Goal: Task Accomplishment & Management: Manage account settings

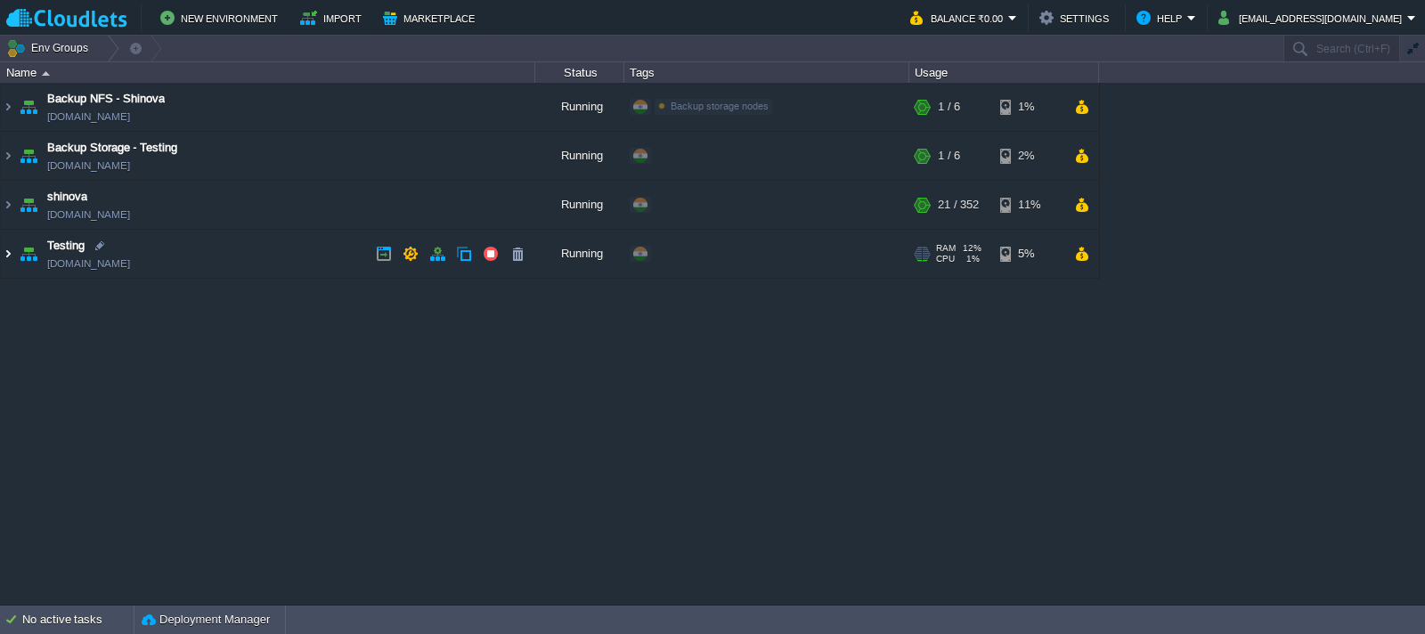
click at [4, 253] on img at bounding box center [8, 254] width 14 height 48
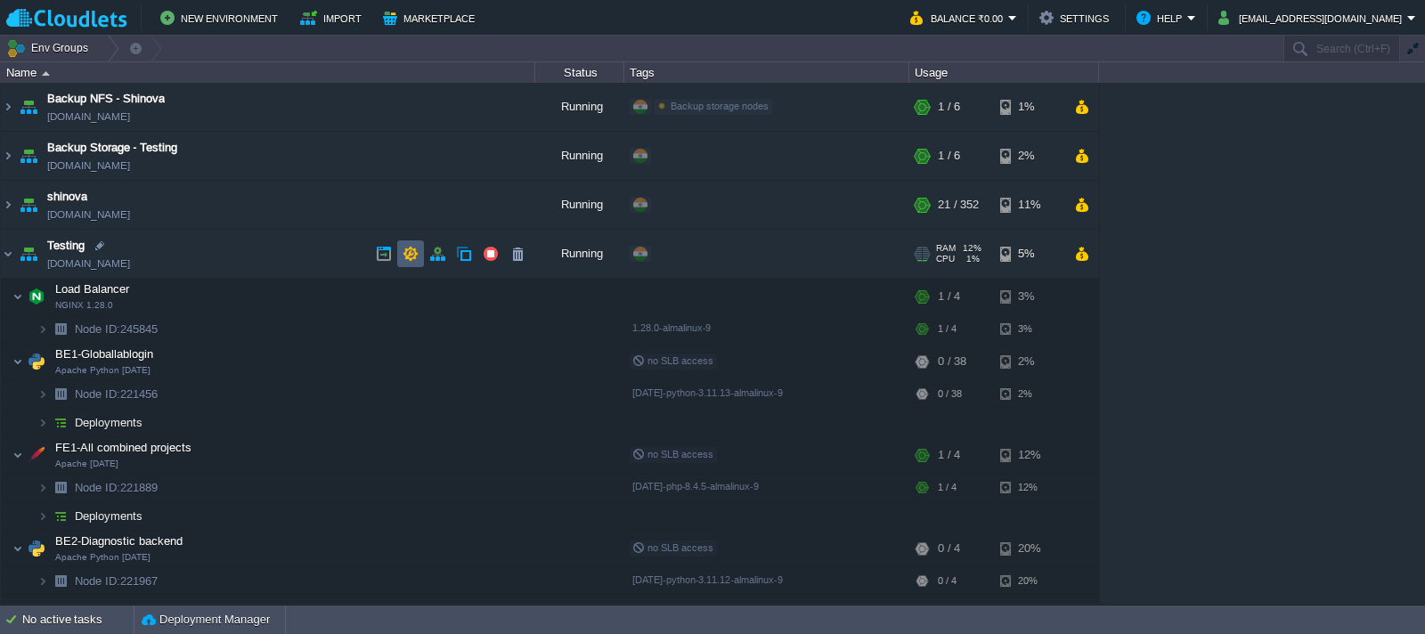
click at [411, 256] on button "button" at bounding box center [411, 254] width 16 height 16
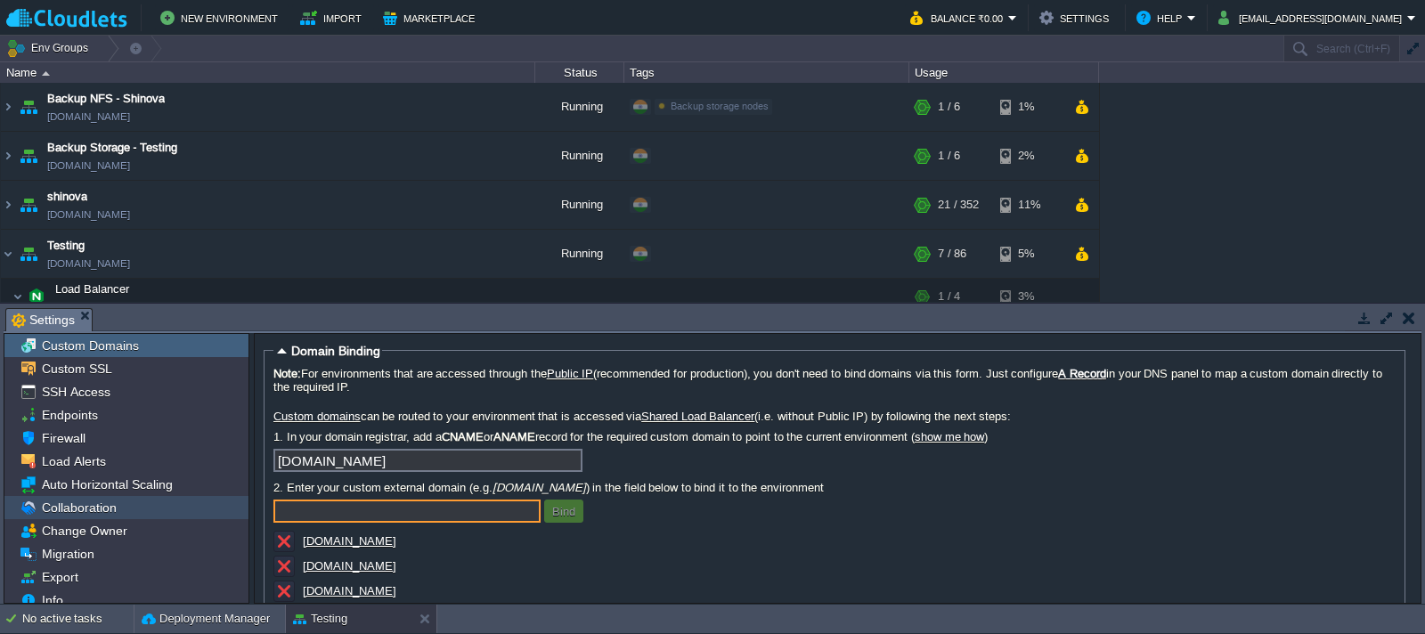
click at [92, 508] on span "Collaboration" at bounding box center [78, 508] width 81 height 16
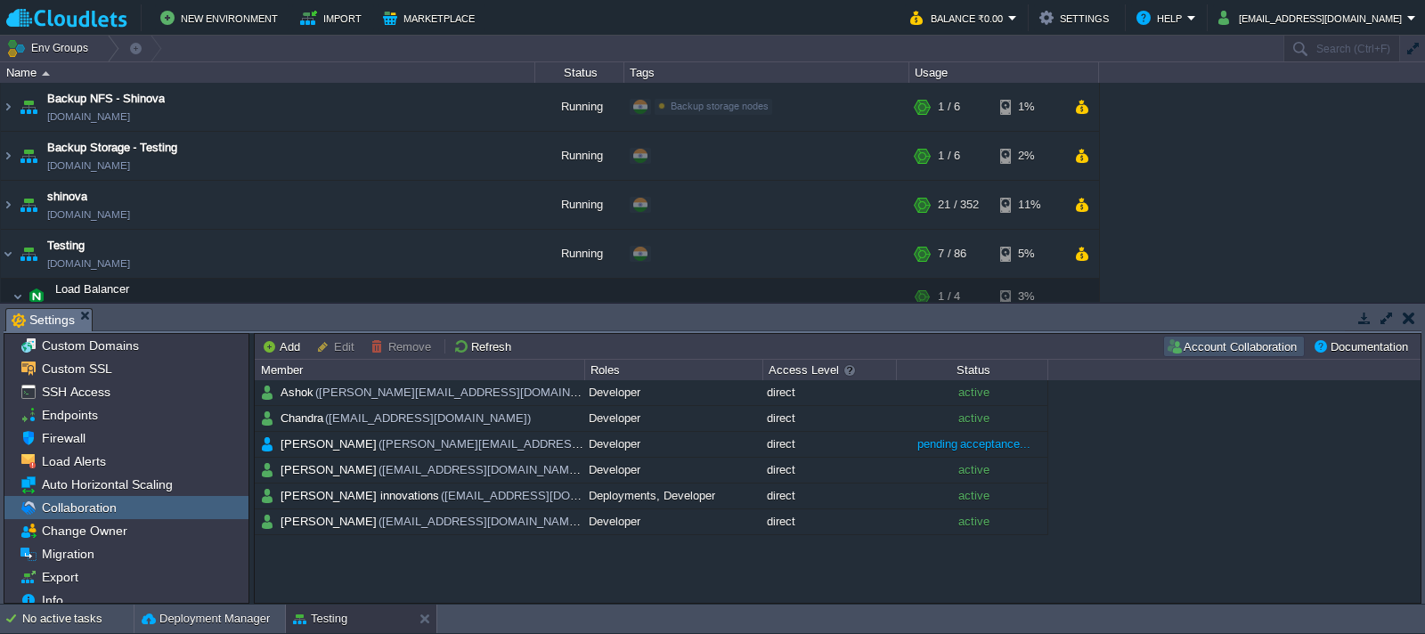
click at [1255, 347] on button "Account Collaboration" at bounding box center [1234, 346] width 136 height 16
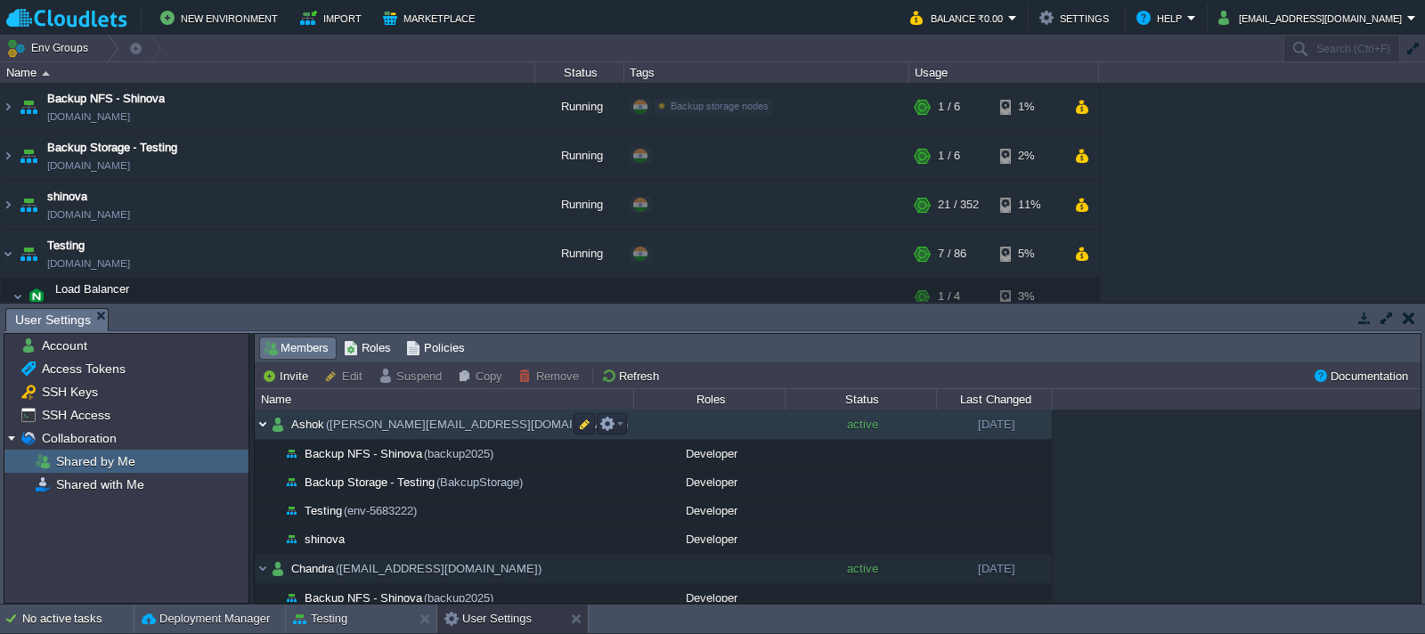
click at [263, 427] on img at bounding box center [263, 424] width 16 height 29
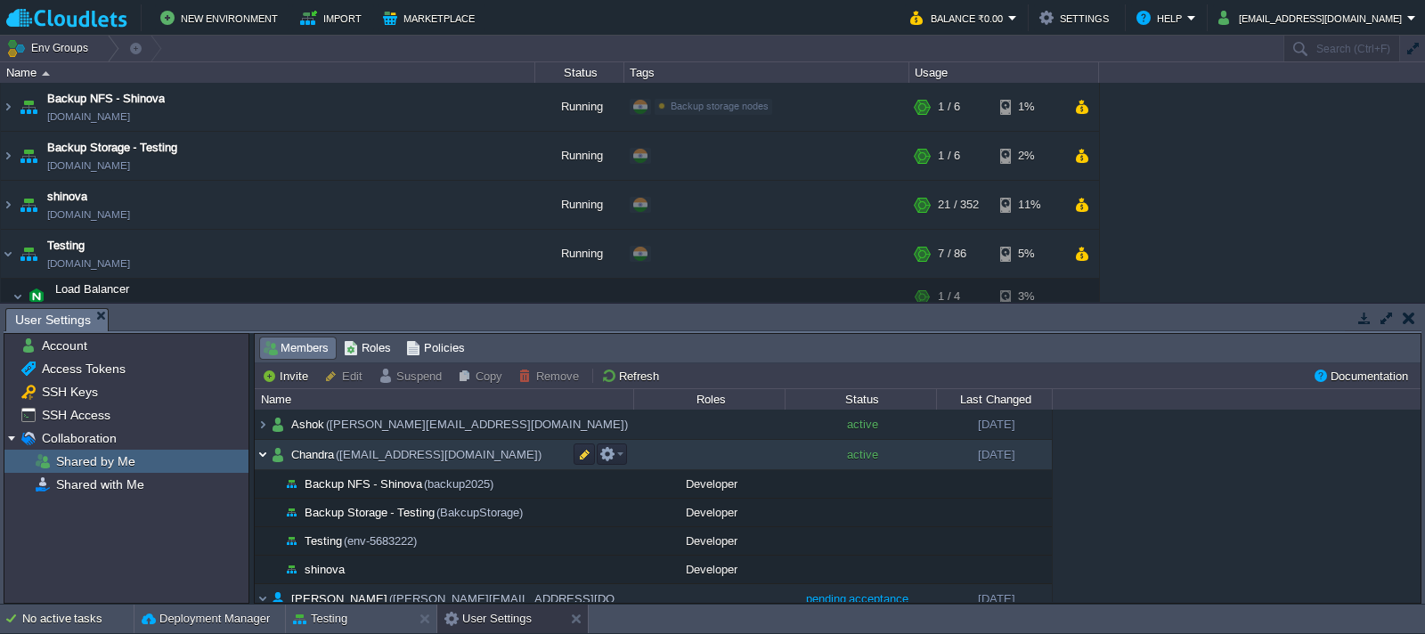
click at [265, 457] on img at bounding box center [263, 454] width 16 height 29
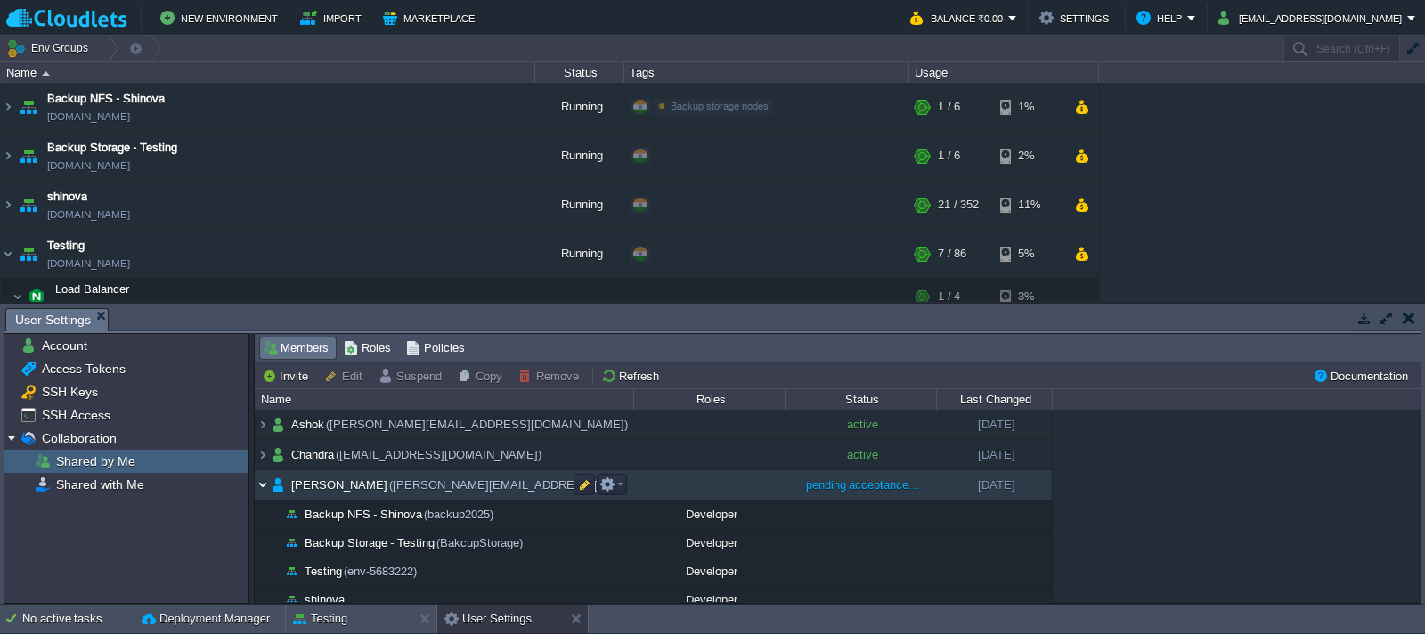
click at [266, 482] on img at bounding box center [263, 484] width 16 height 29
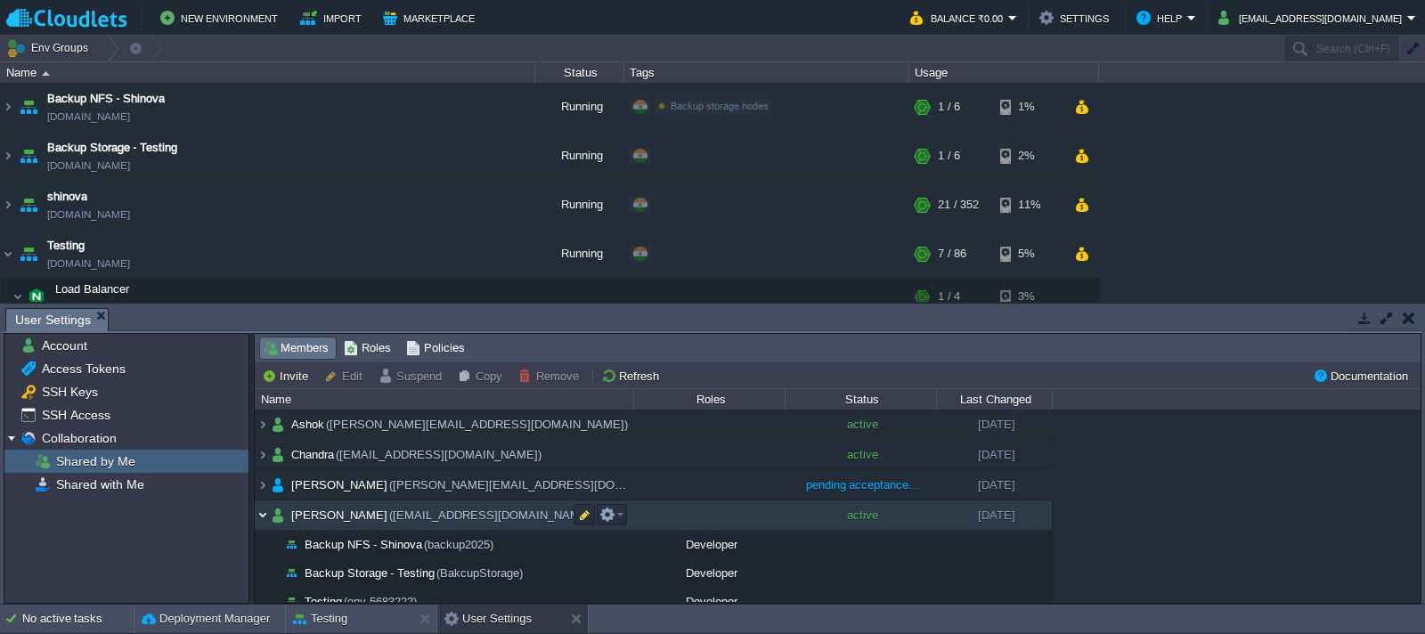
click at [264, 510] on img at bounding box center [263, 514] width 16 height 29
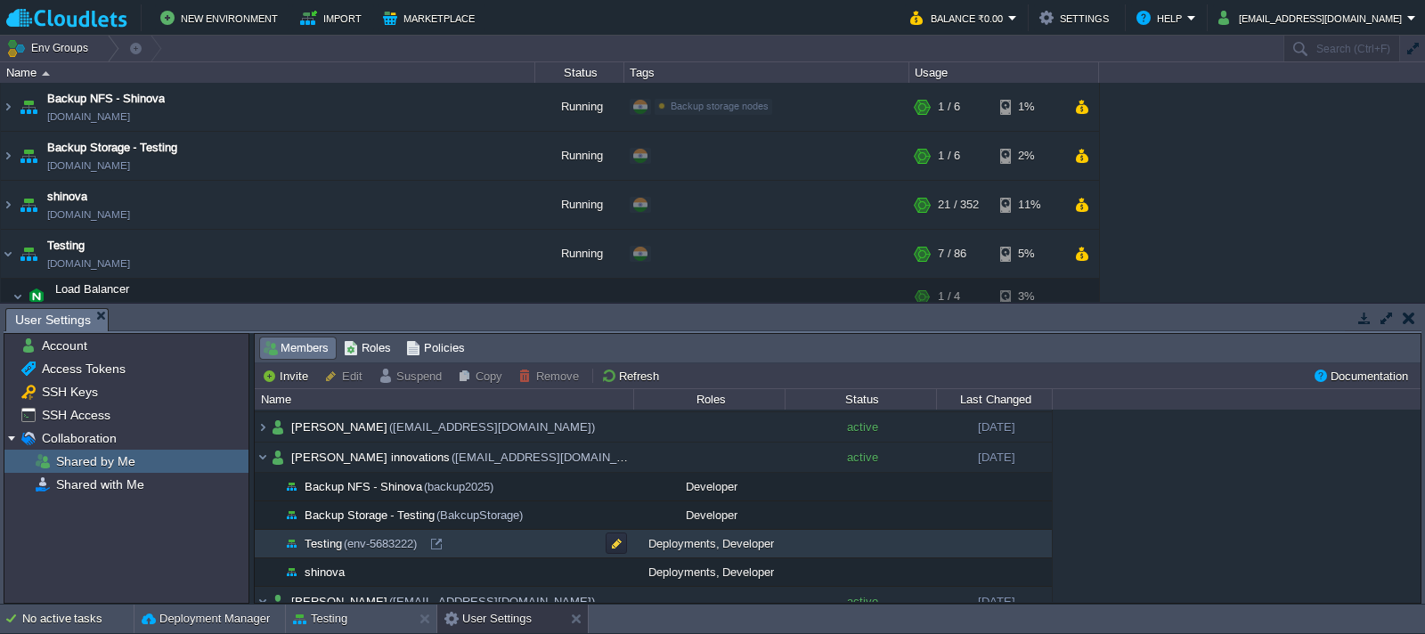
scroll to position [89, 0]
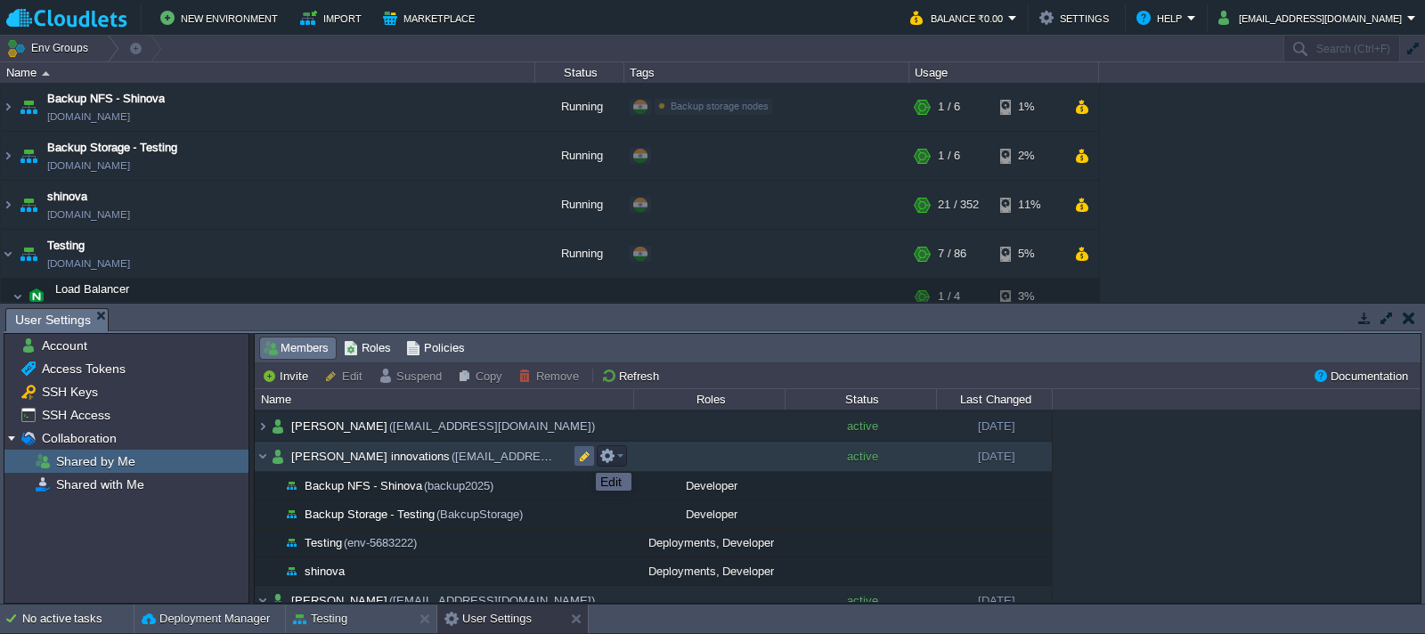
click at [582, 457] on button "button" at bounding box center [584, 456] width 16 height 16
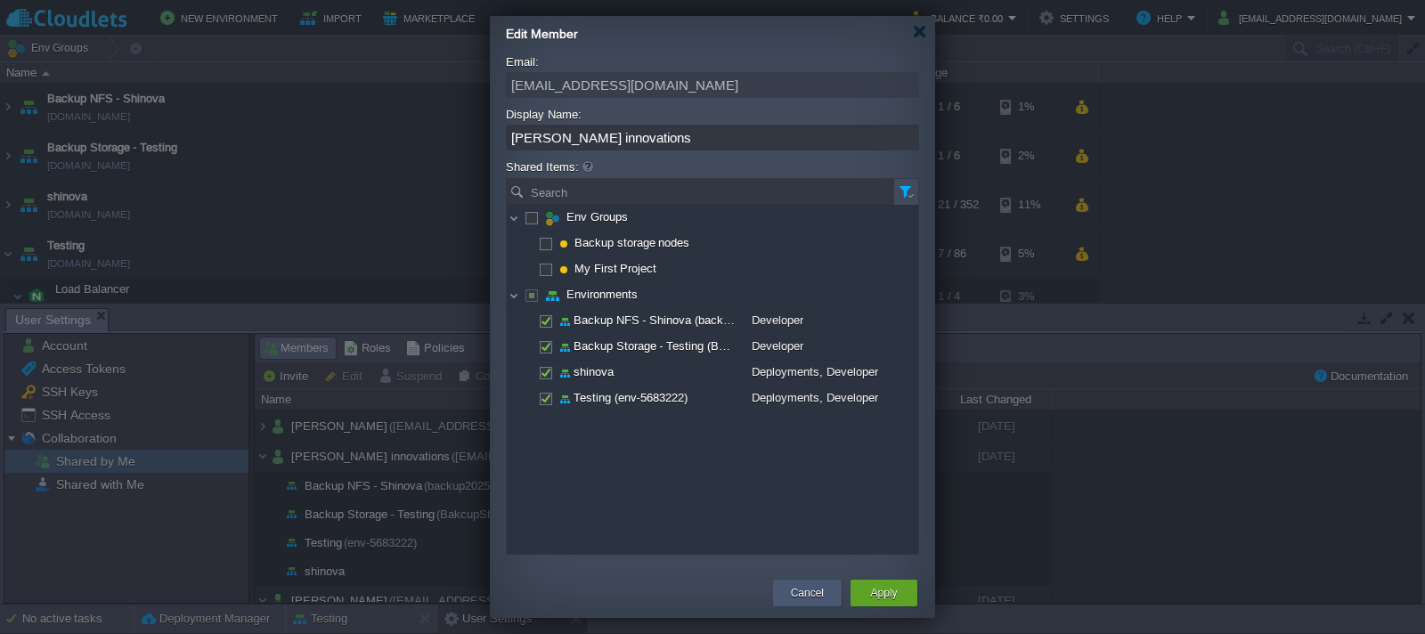
click at [818, 588] on button "Cancel" at bounding box center [807, 593] width 33 height 18
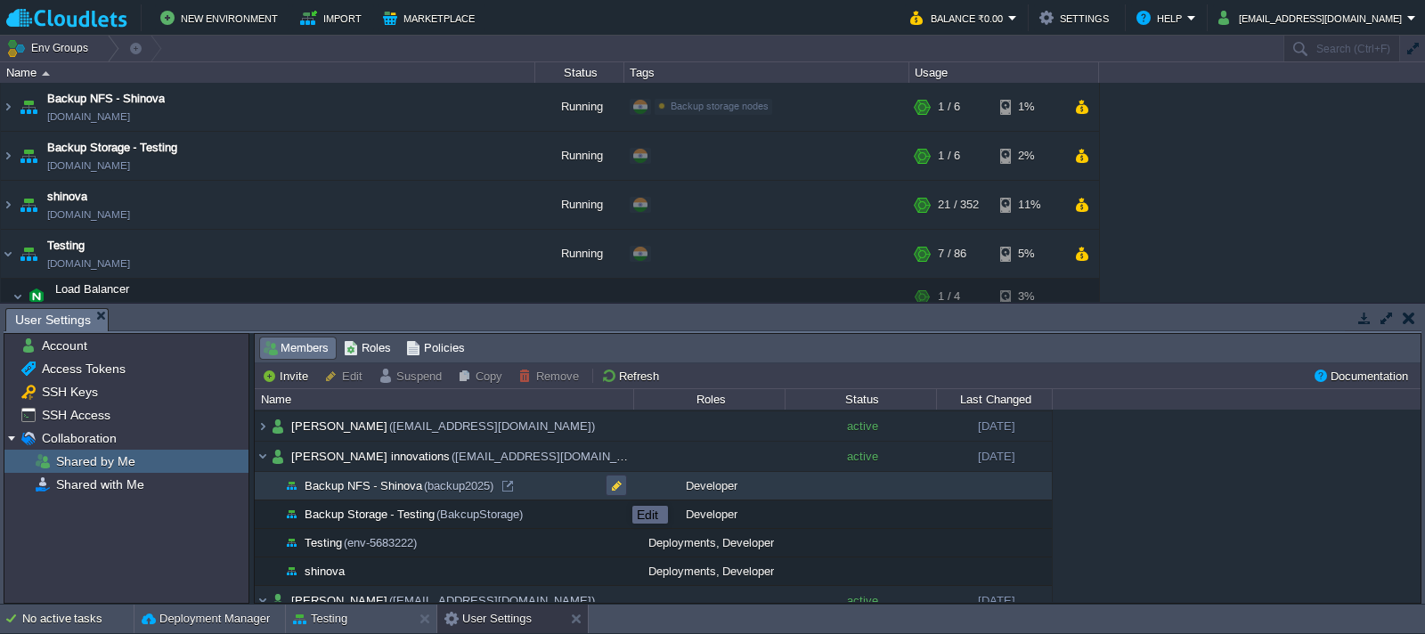
click at [619, 490] on button "button" at bounding box center [616, 485] width 16 height 16
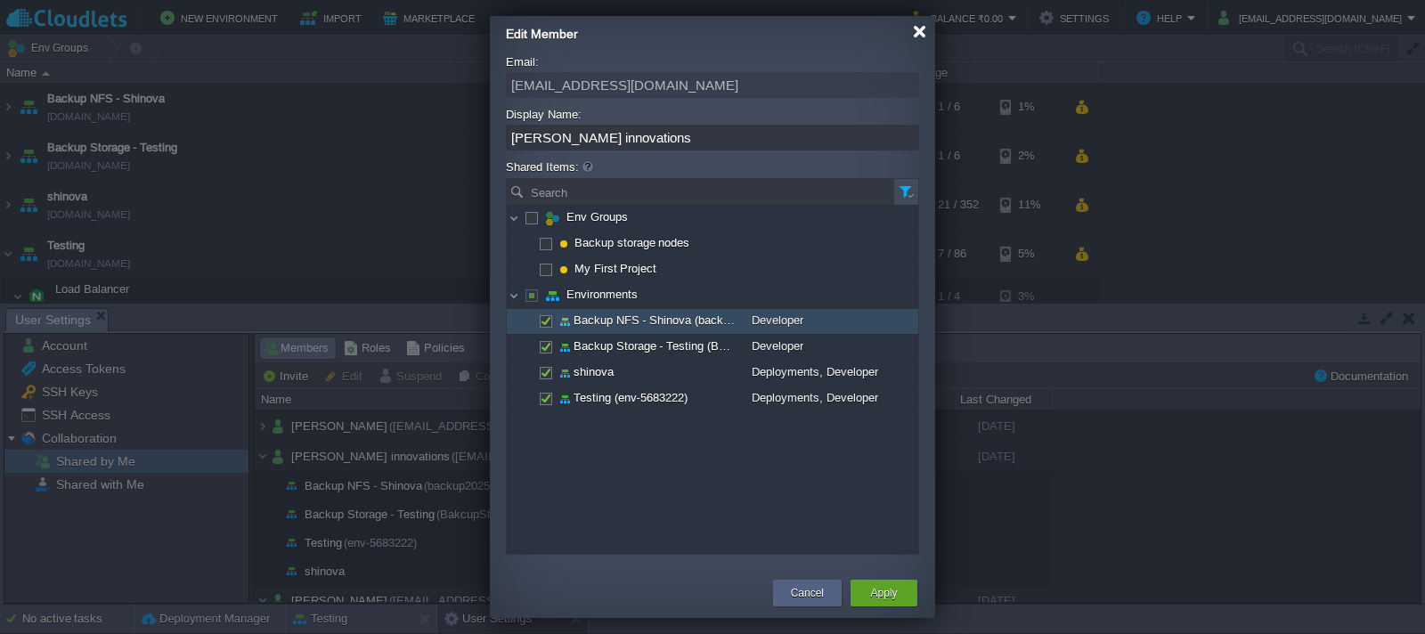
click at [920, 29] on div at bounding box center [919, 31] width 13 height 13
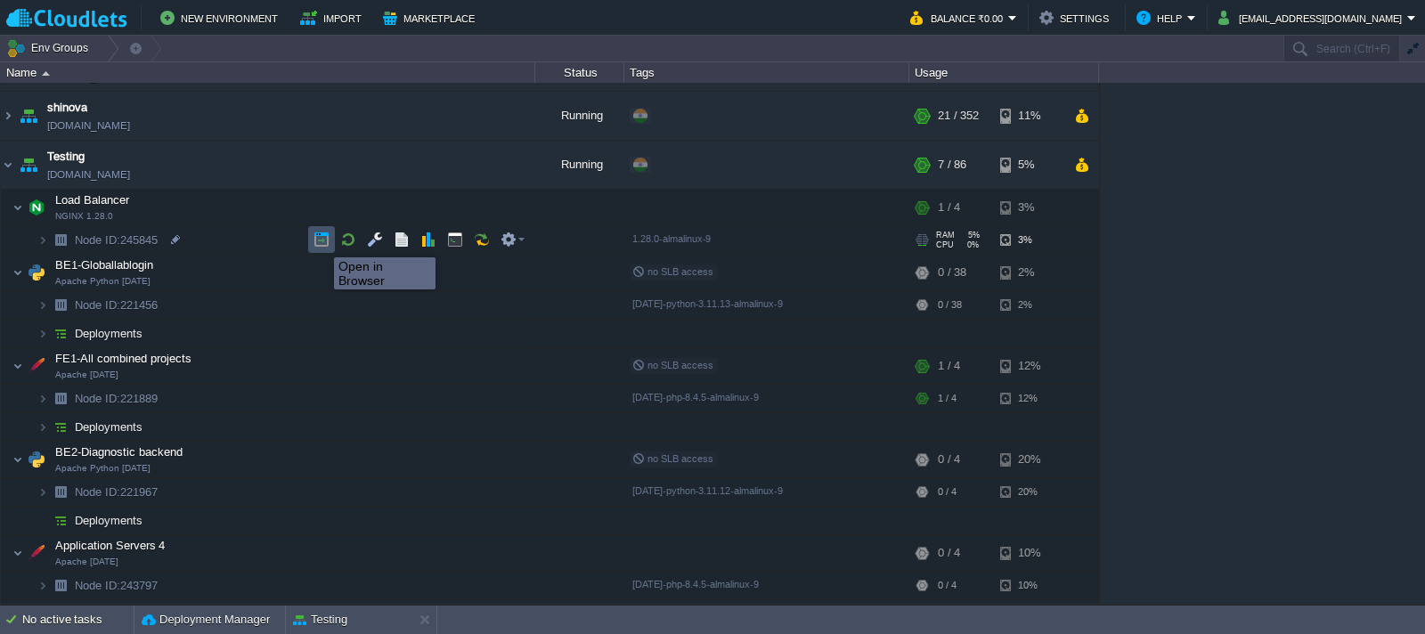
click at [321, 241] on button "button" at bounding box center [321, 240] width 16 height 16
click at [319, 240] on button "button" at bounding box center [321, 240] width 16 height 16
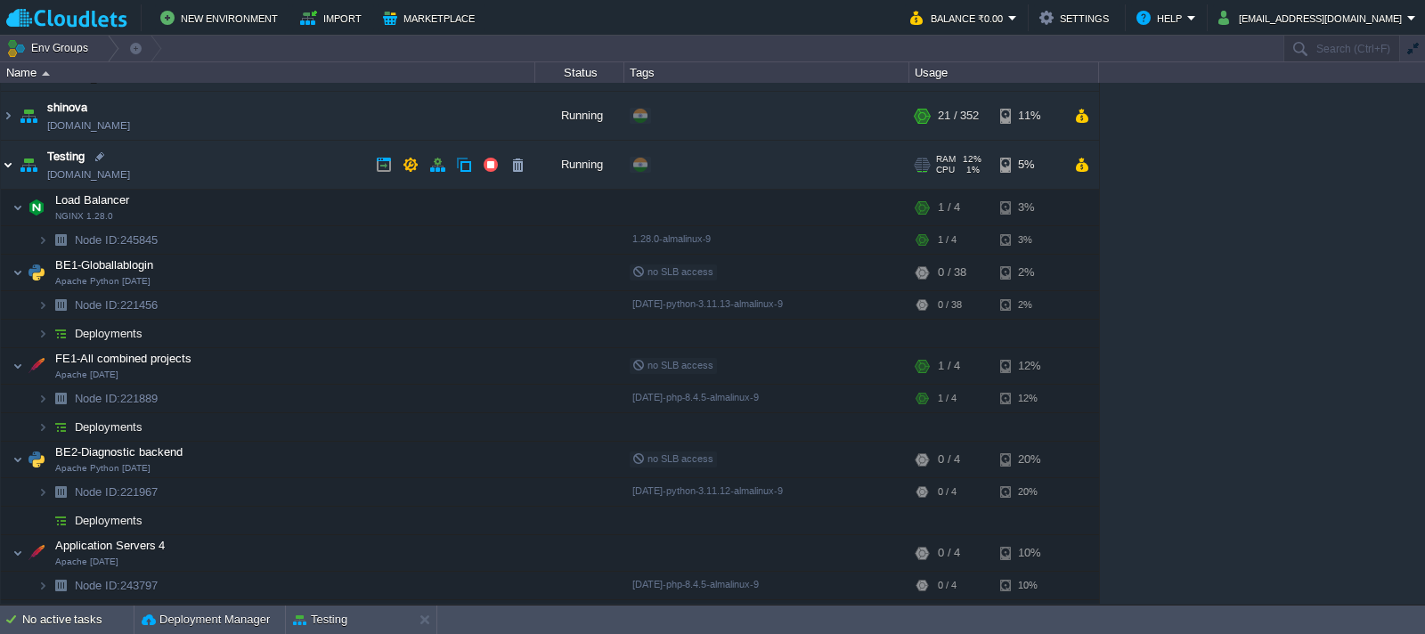
click at [10, 165] on img at bounding box center [8, 165] width 14 height 48
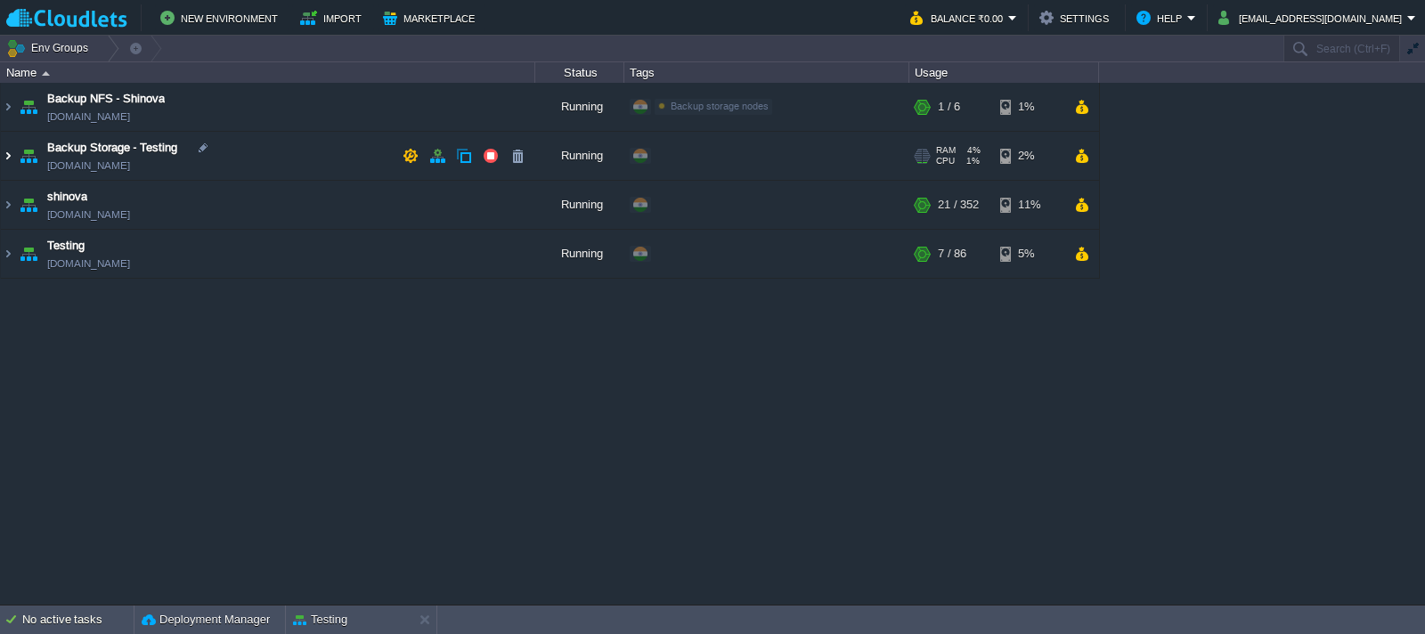
scroll to position [0, 0]
click at [8, 165] on img at bounding box center [8, 156] width 14 height 48
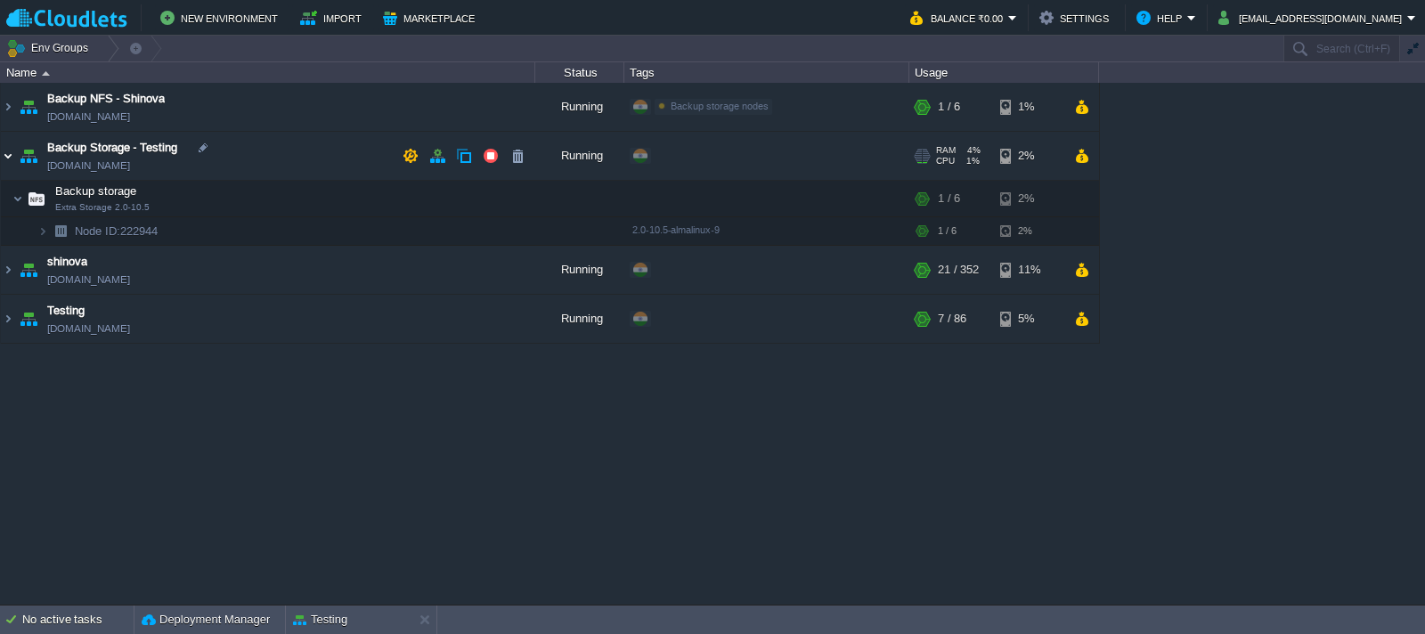
click at [8, 165] on img at bounding box center [8, 156] width 14 height 48
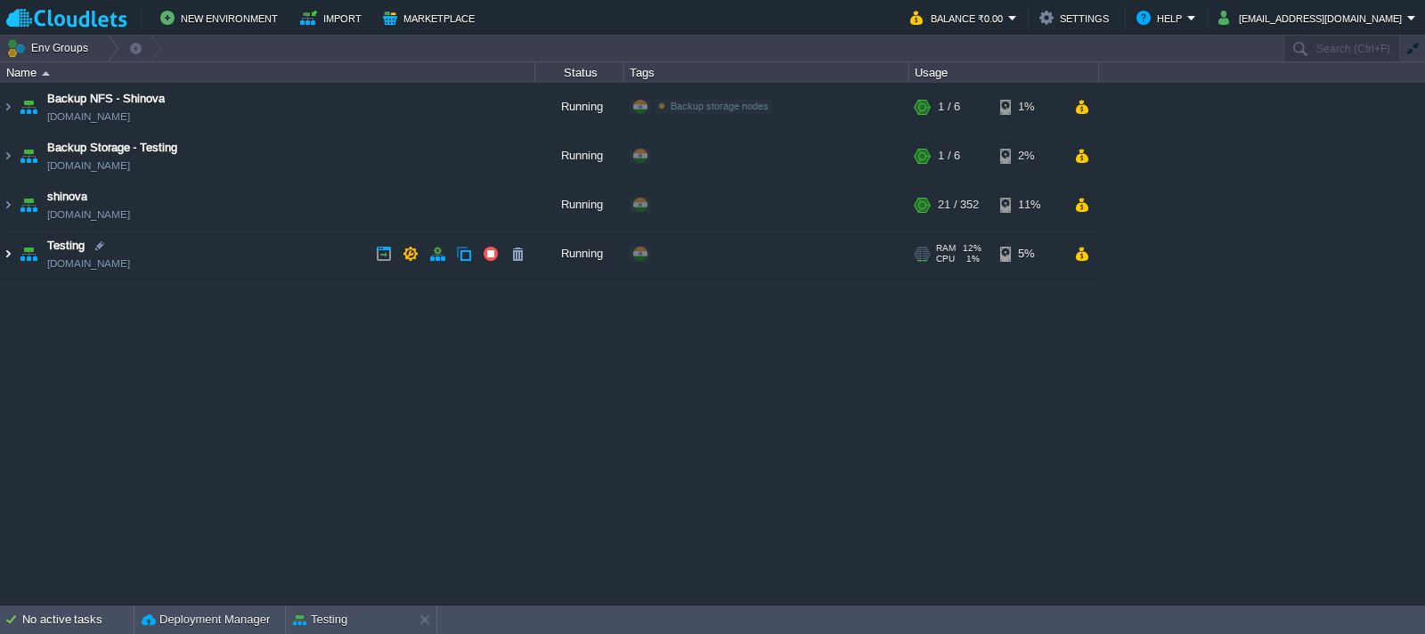
click at [6, 251] on img at bounding box center [8, 254] width 14 height 48
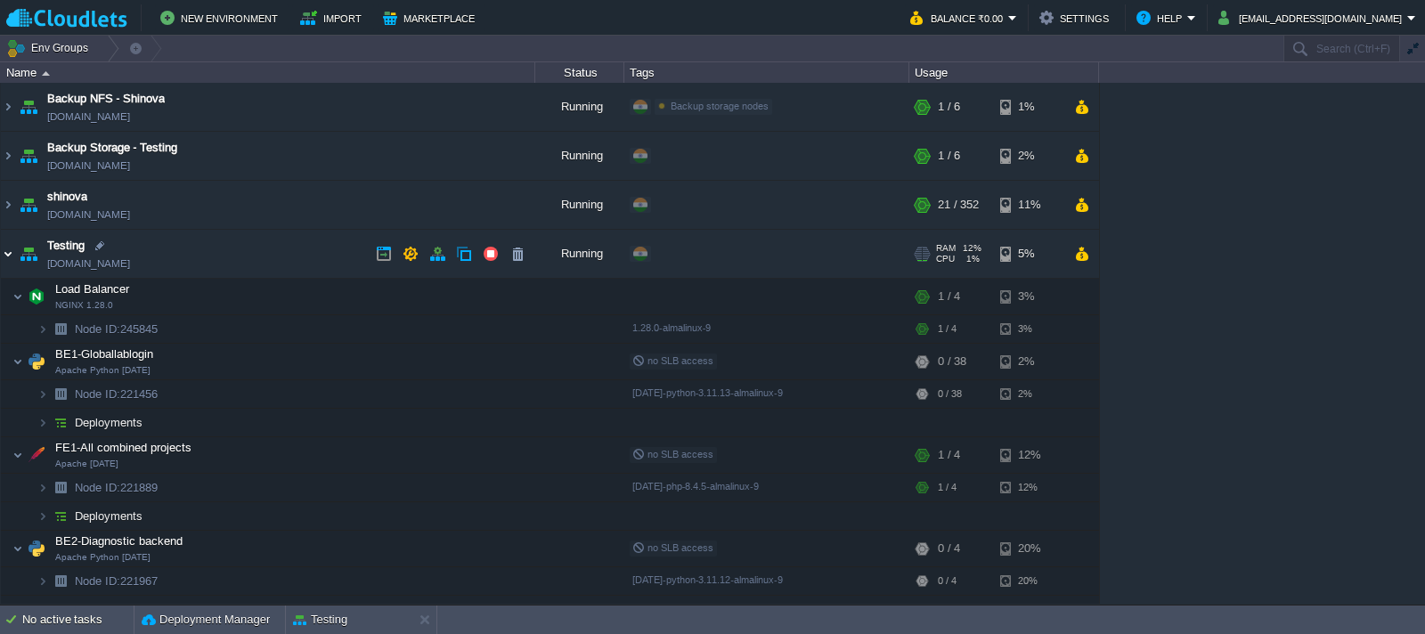
click at [8, 256] on img at bounding box center [8, 254] width 14 height 48
